Goal: Information Seeking & Learning: Learn about a topic

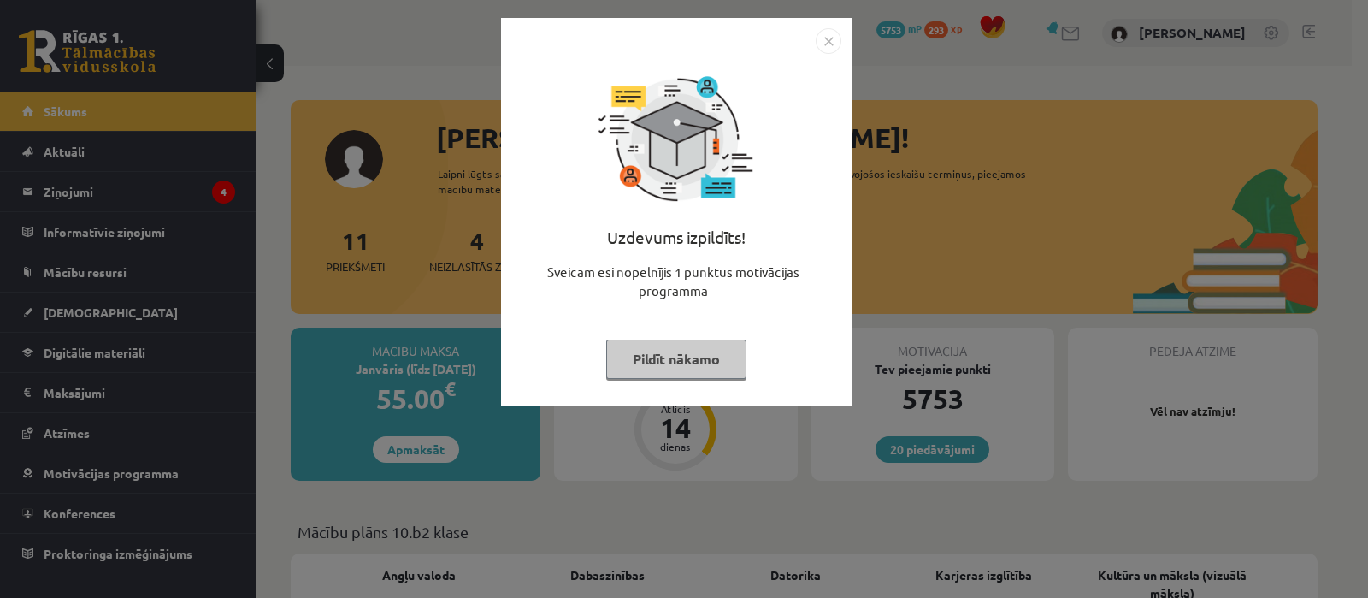
click at [705, 363] on button "Pildīt nākamo" at bounding box center [676, 358] width 140 height 39
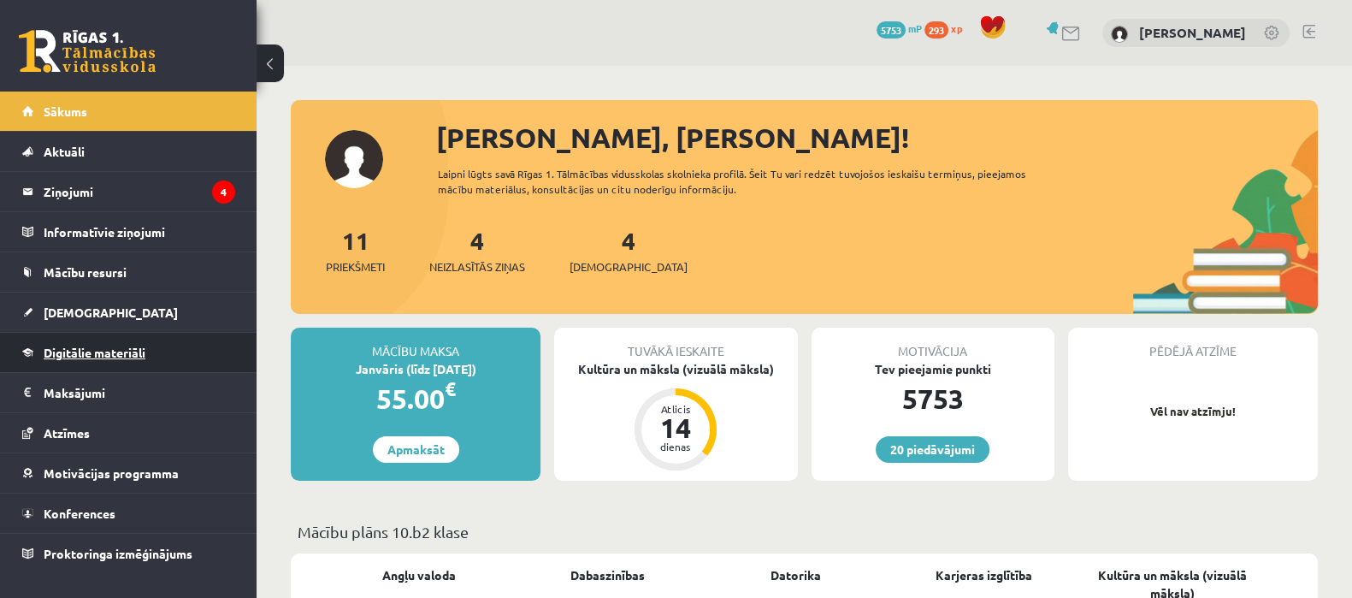
click at [101, 351] on span "Digitālie materiāli" at bounding box center [95, 352] width 102 height 15
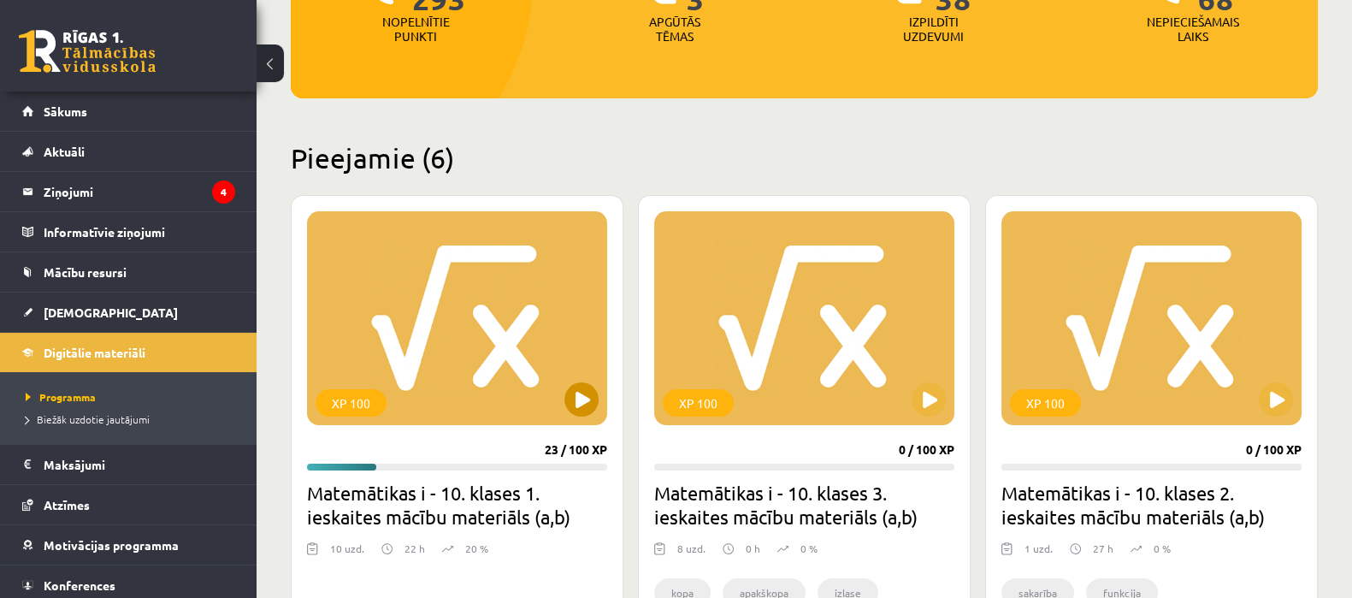
scroll to position [321, 0]
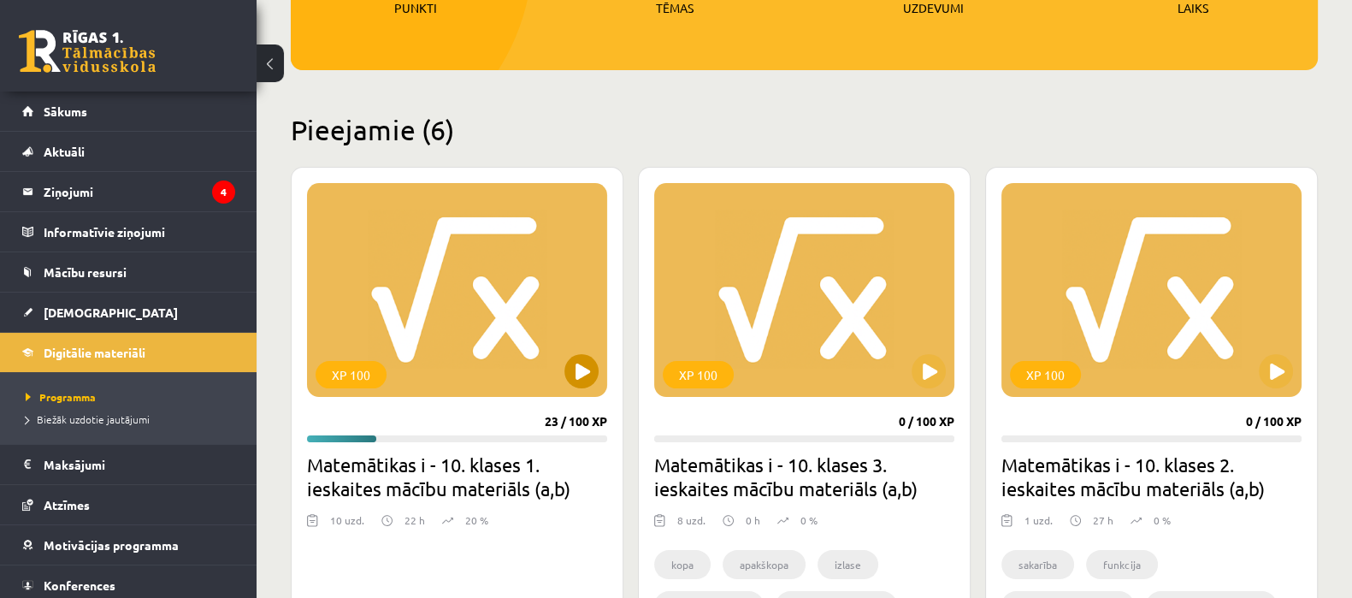
click at [449, 287] on div "XP 100" at bounding box center [457, 290] width 300 height 214
click at [461, 341] on div "XP 100" at bounding box center [457, 290] width 300 height 214
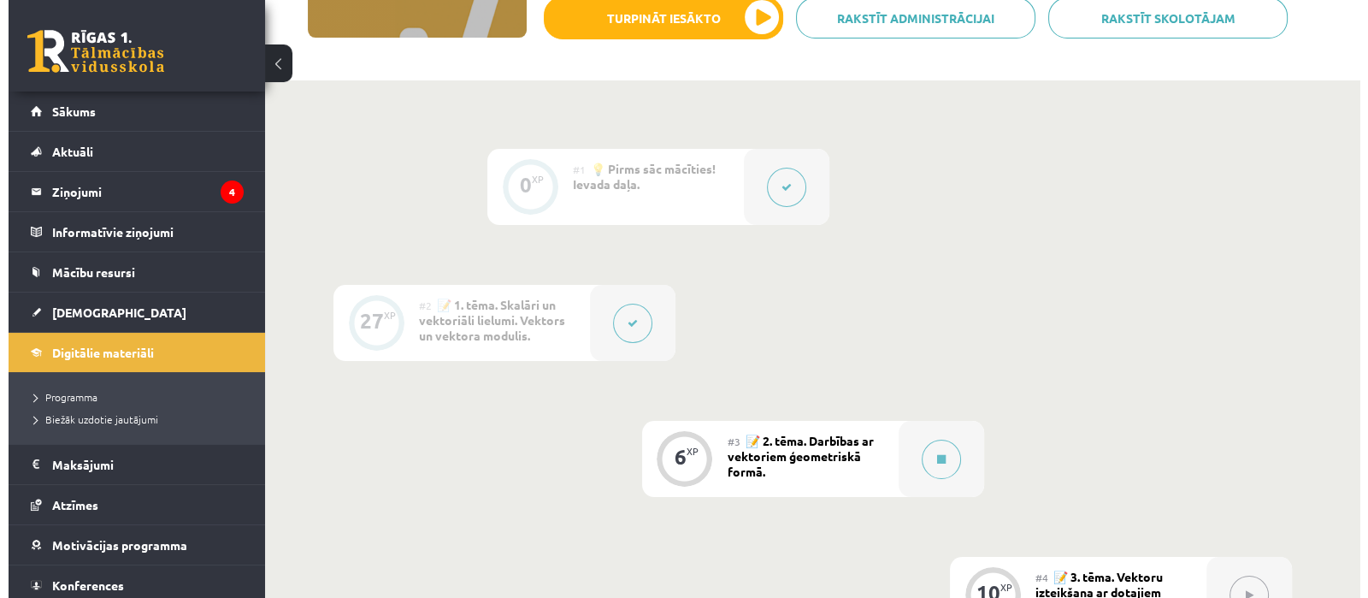
scroll to position [321, 0]
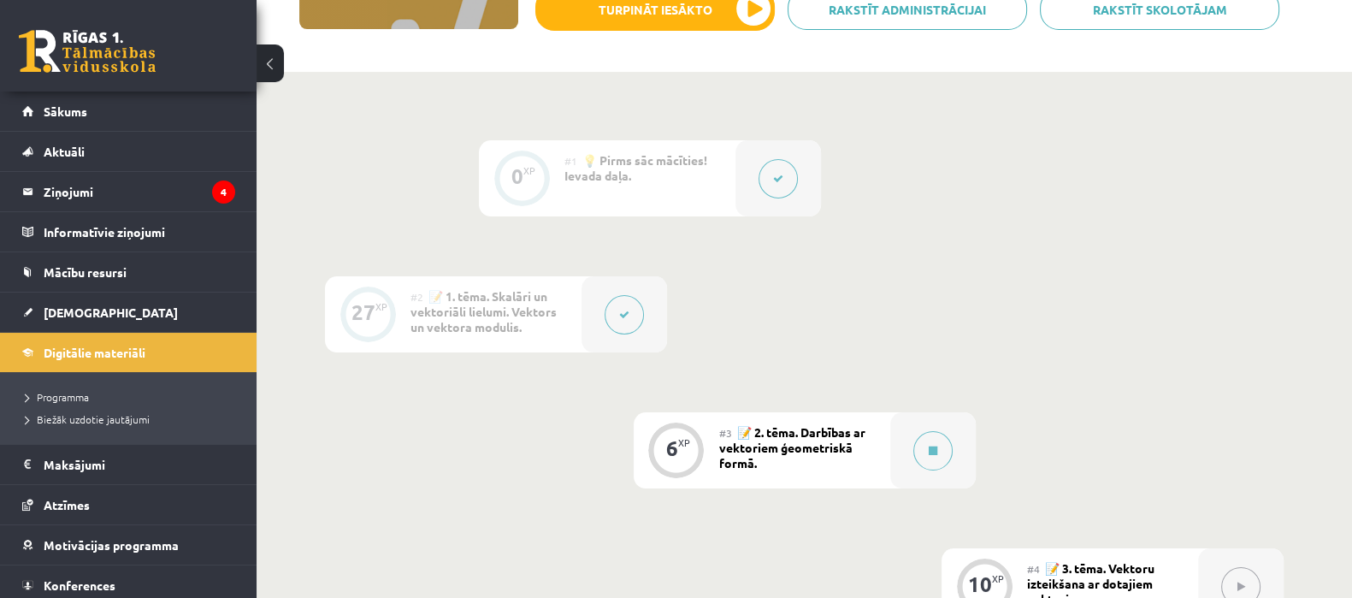
click at [811, 446] on span "📝 2. tēma. Darbības ar vektoriem ģeometriskā formā." at bounding box center [792, 447] width 146 height 46
click at [926, 449] on button at bounding box center [932, 450] width 39 height 39
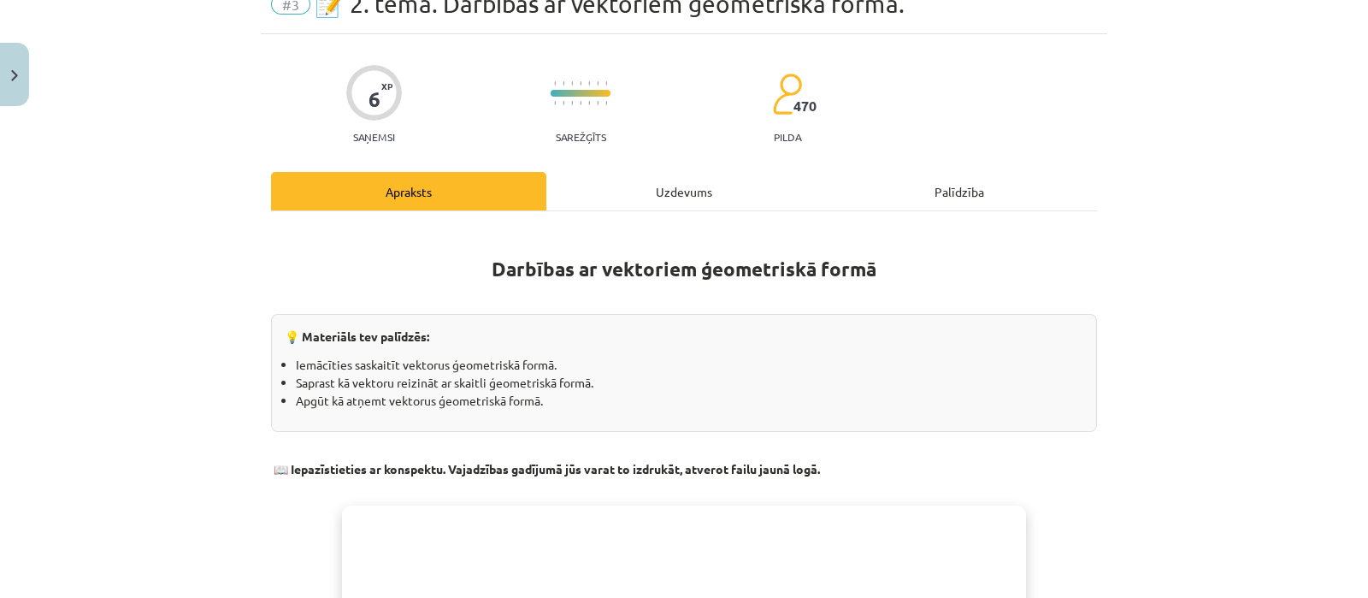
scroll to position [213, 0]
